Goal: Task Accomplishment & Management: Use online tool/utility

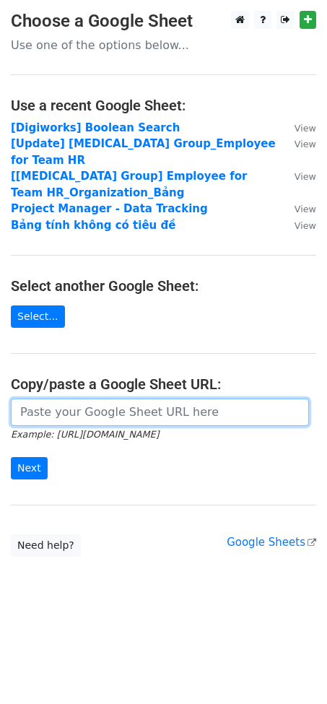
click at [70, 399] on input "url" at bounding box center [160, 412] width 298 height 27
paste input "https://docs.google.com/spreadsheets/d/1N898SXZA-S_TQMaBRSCHeFs8xicbGT_jyRQn2Mq…"
type input "https://docs.google.com/spreadsheets/d/1N898SXZA-S_TQMaBRSCHeFs8xicbGT_jyRQn2Mq…"
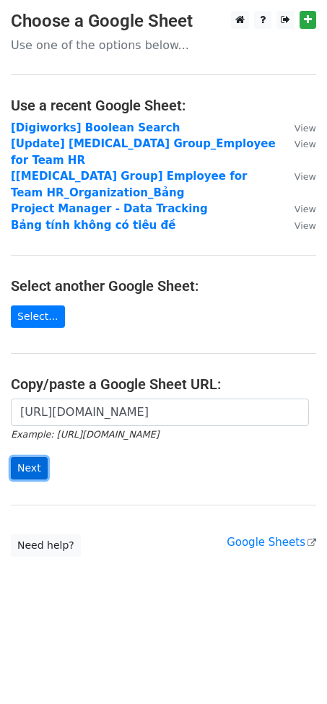
scroll to position [0, 0]
click at [31, 457] on input "Next" at bounding box center [29, 468] width 37 height 22
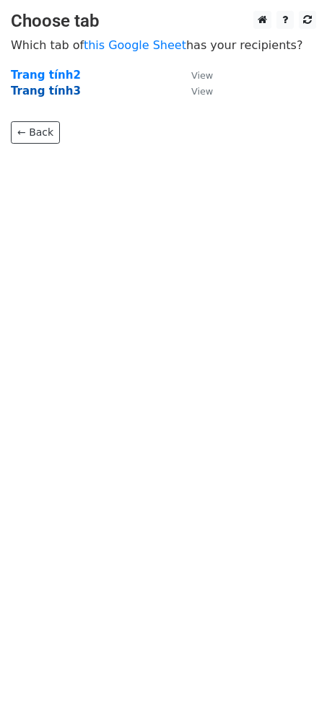
click at [31, 86] on strong "Trang tính3" at bounding box center [46, 91] width 70 height 13
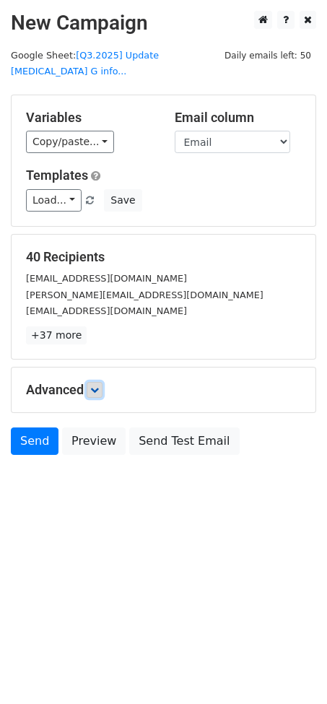
click at [97, 386] on icon at bounding box center [94, 390] width 9 height 9
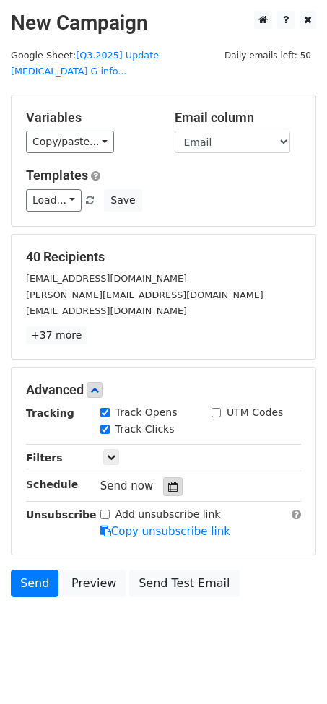
click at [163, 477] on div at bounding box center [173, 486] width 20 height 19
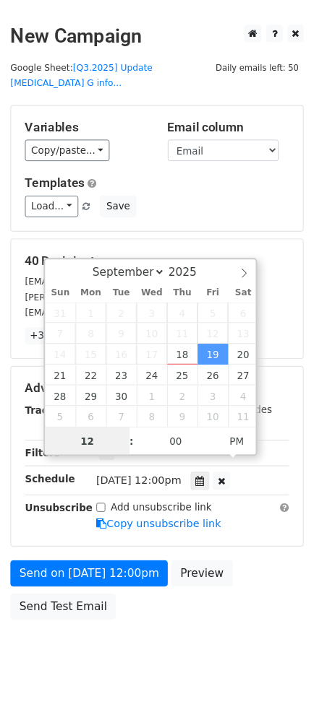
scroll to position [1, 0]
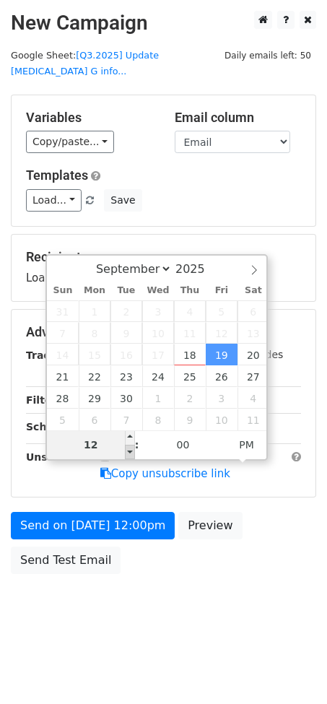
type input "[DATE] 11:00"
type input "11"
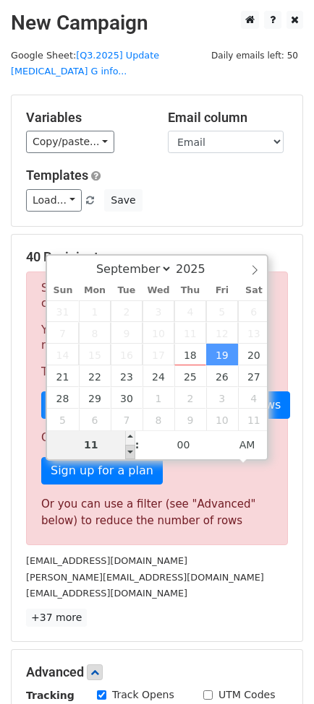
click at [134, 457] on span at bounding box center [130, 452] width 10 height 14
type input "[DATE] 10:00"
type input "10"
click at [134, 457] on span at bounding box center [130, 452] width 10 height 14
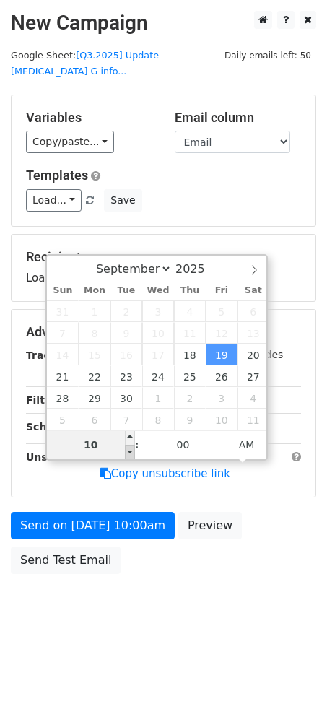
type input "2025-09-19 09:00"
type input "09"
click at [134, 457] on span at bounding box center [130, 452] width 10 height 14
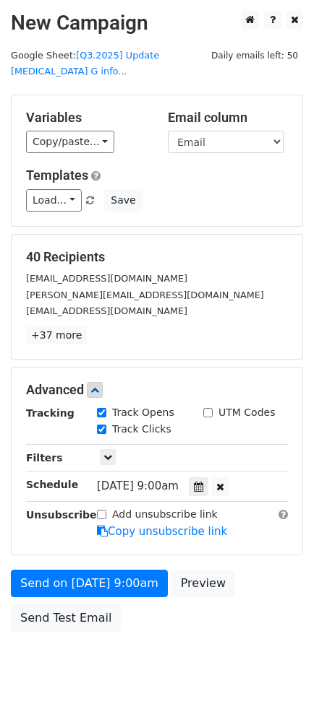
click at [178, 626] on body "New Campaign Daily emails left: 50 Google Sheet: [Q3.2025] Update BSS G info...…" at bounding box center [157, 354] width 314 height 686
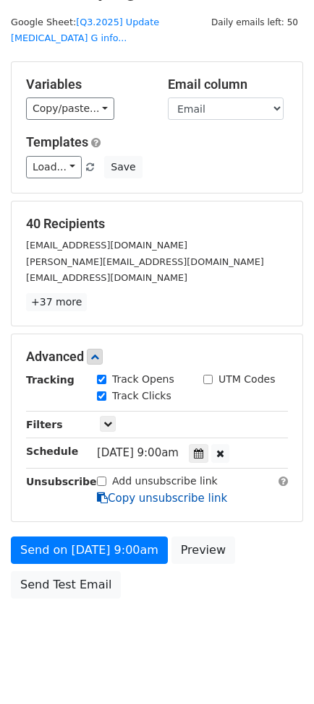
scroll to position [0, 0]
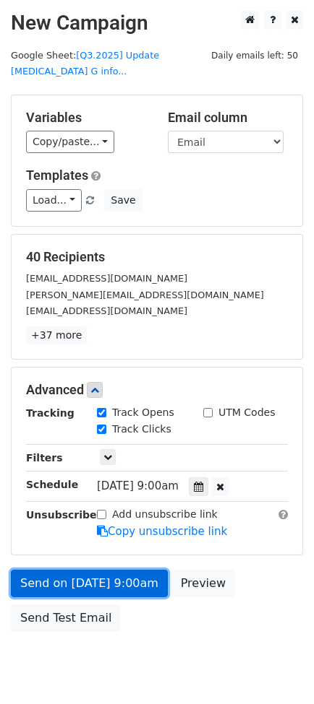
click at [94, 570] on link "Send on Sep 19 at 9:00am" at bounding box center [89, 583] width 157 height 27
